Goal: Task Accomplishment & Management: Use online tool/utility

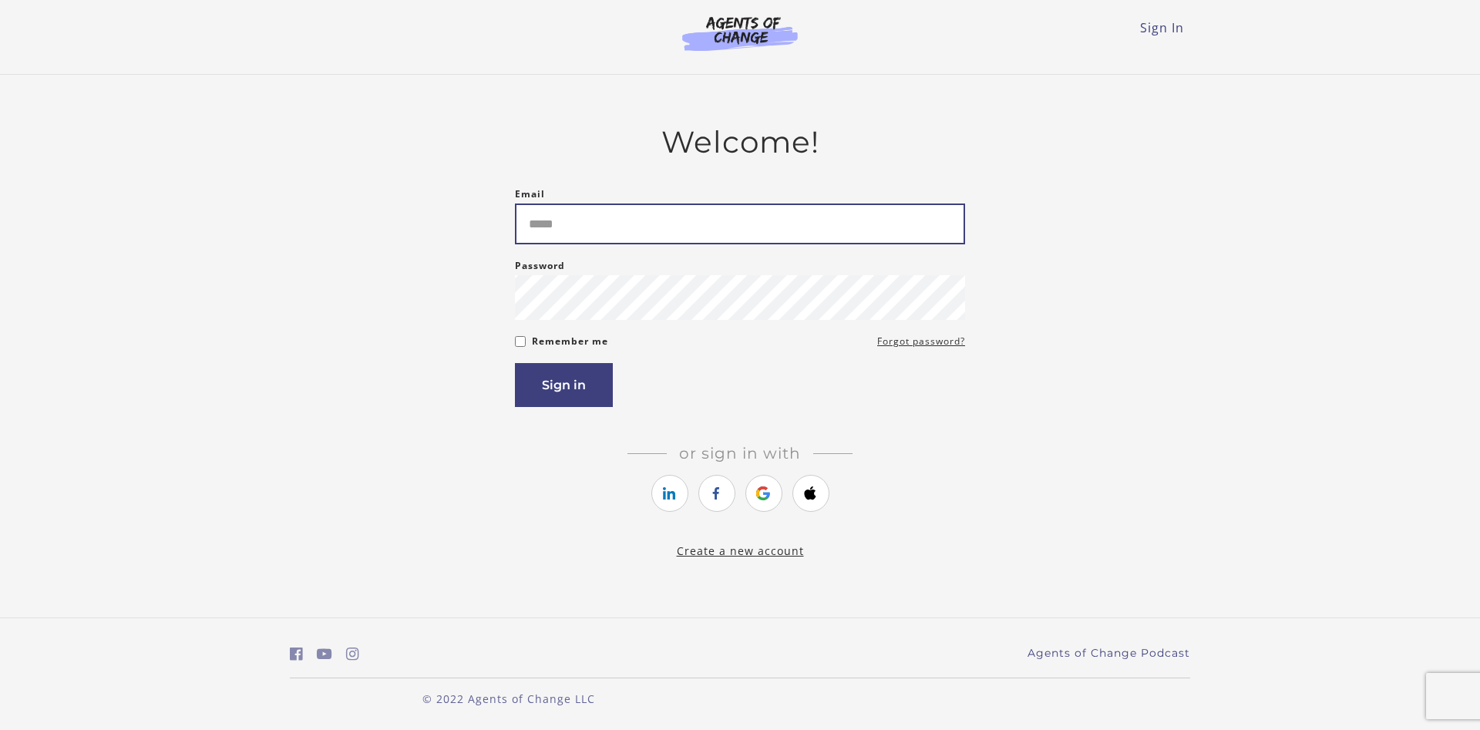
click at [775, 217] on input "Email" at bounding box center [740, 224] width 450 height 41
type input "**********"
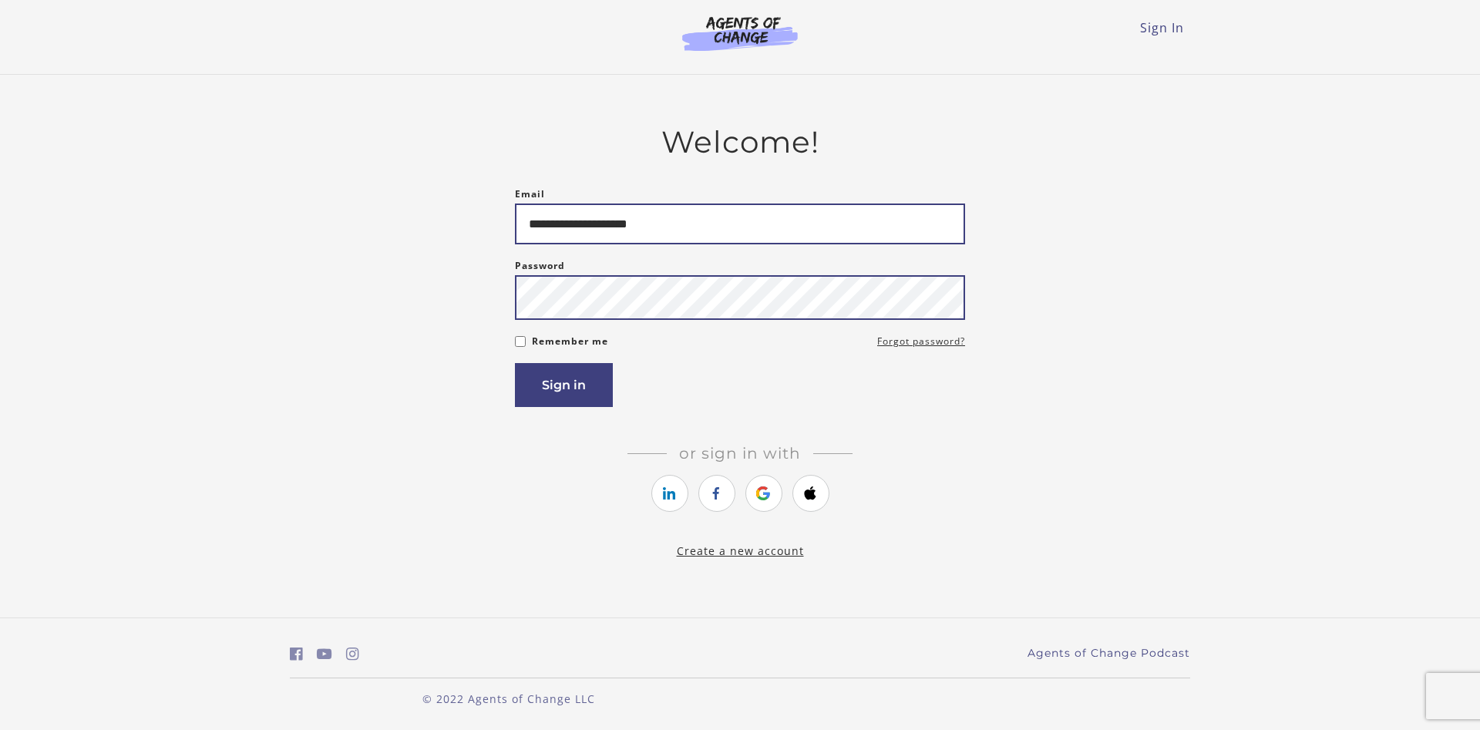
click at [515, 363] on button "Sign in" at bounding box center [564, 385] width 98 height 44
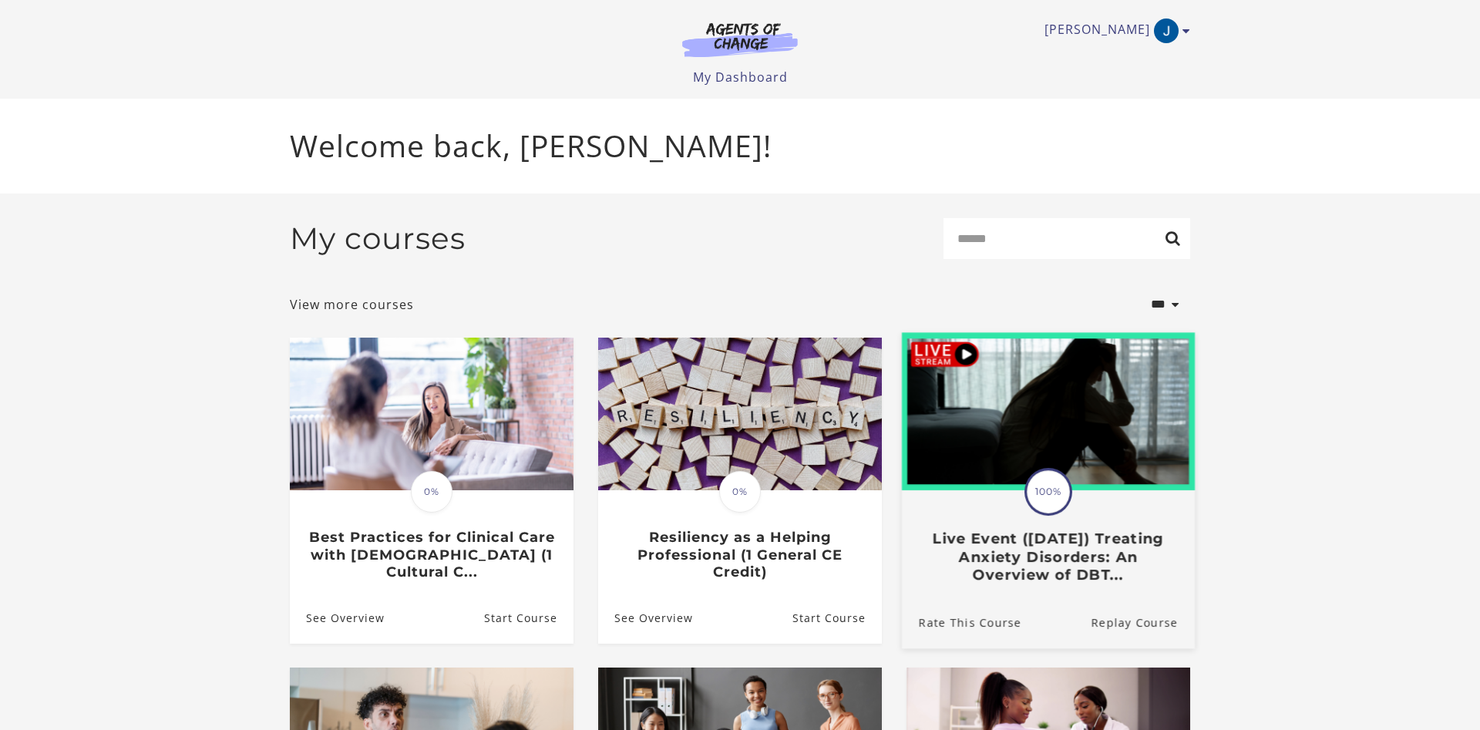
click at [1073, 563] on h3 "Live Event ([DATE]) Treating Anxiety Disorders: An Overview of DBT..." at bounding box center [1048, 557] width 259 height 54
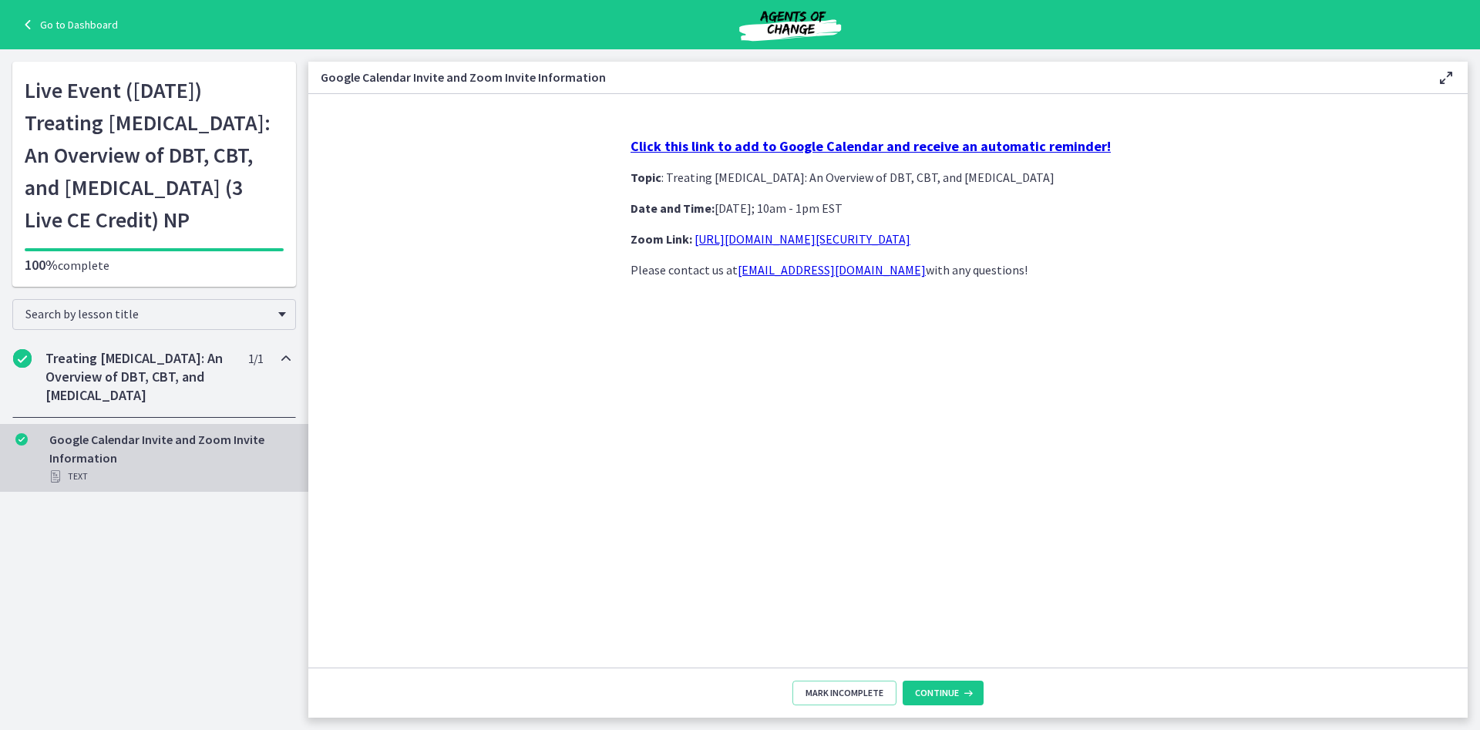
click at [761, 246] on link "https://us02web.zoom.us/j/85845271607?pwd=aTkx6u1HwK5ErGDRgavMk0POmwi4Vi.1" at bounding box center [803, 238] width 216 height 15
click at [72, 31] on link "Go to Dashboard" at bounding box center [68, 24] width 99 height 19
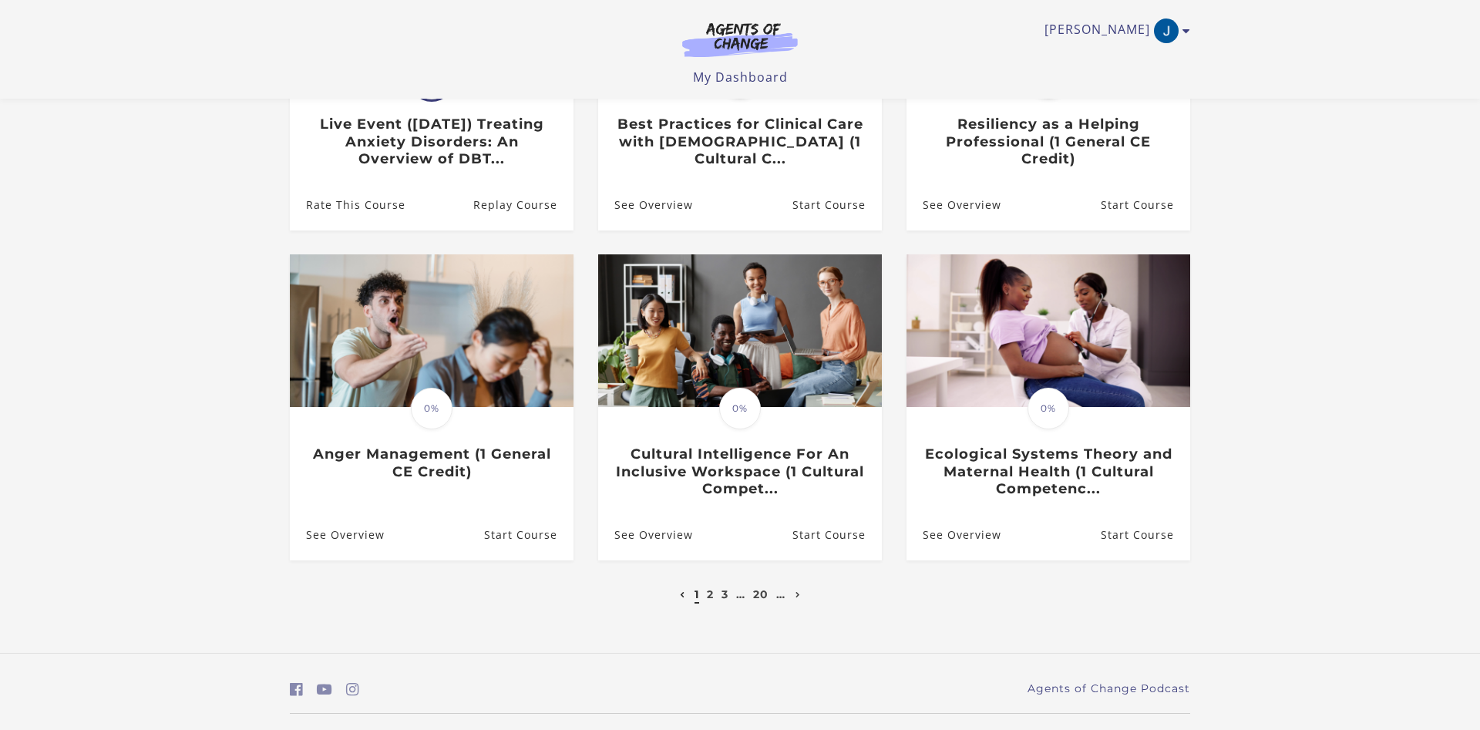
scroll to position [251, 0]
